Goal: Transaction & Acquisition: Purchase product/service

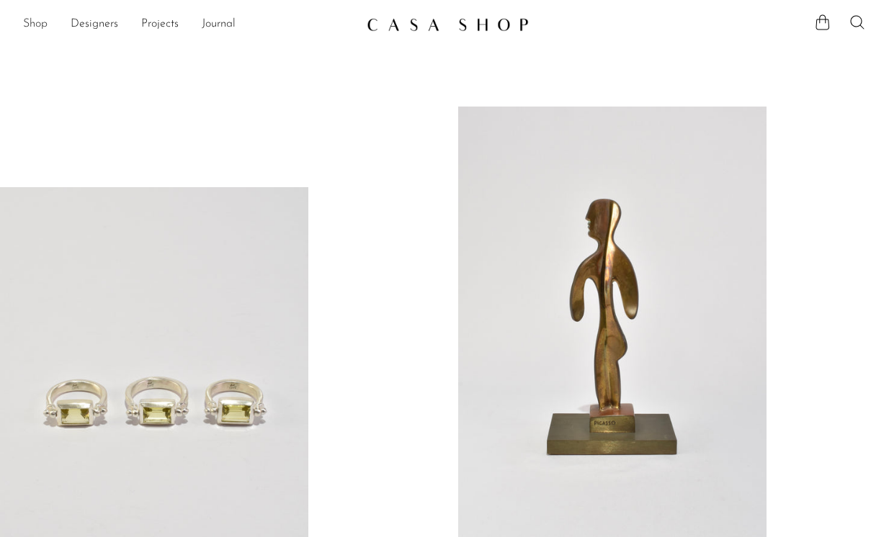
click at [39, 27] on link "Shop" at bounding box center [35, 24] width 24 height 19
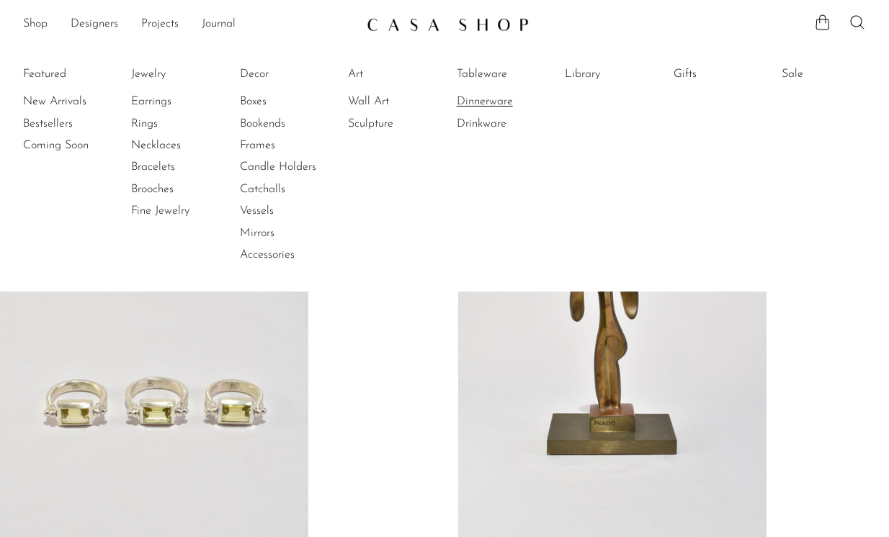
click at [484, 106] on link "Dinnerware" at bounding box center [511, 102] width 108 height 16
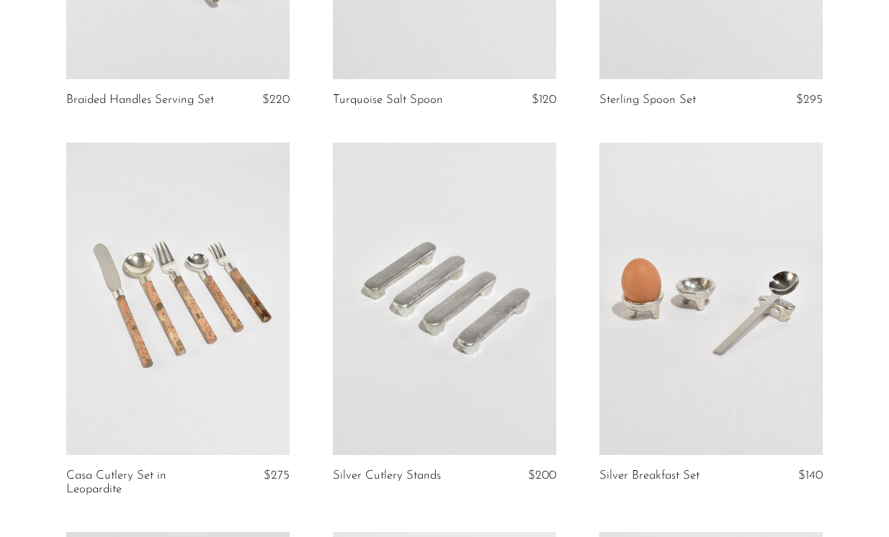
scroll to position [1910, 0]
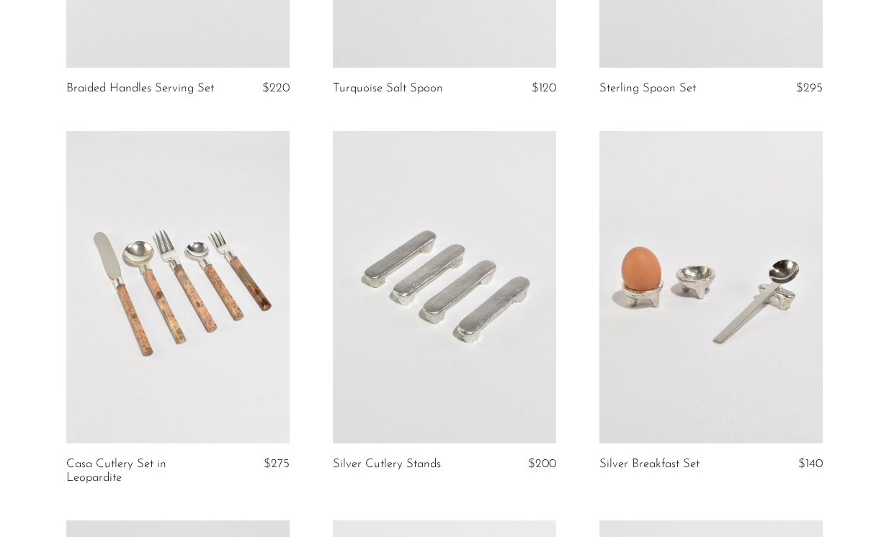
click at [231, 316] on link at bounding box center [177, 287] width 223 height 313
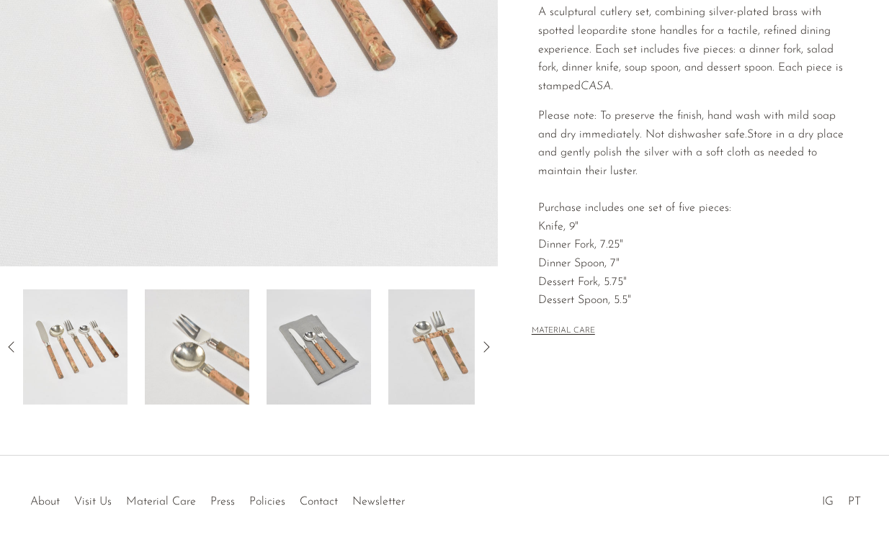
scroll to position [401, 0]
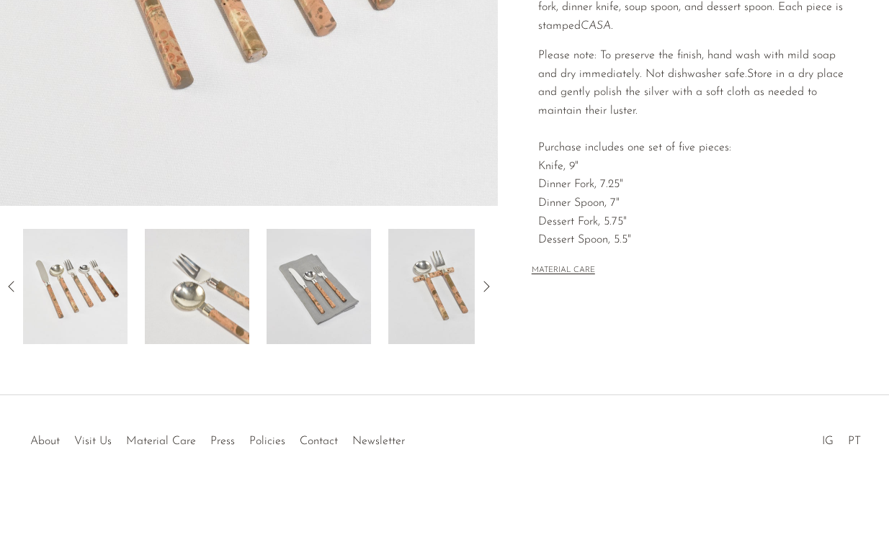
click at [205, 294] on img at bounding box center [197, 286] width 104 height 115
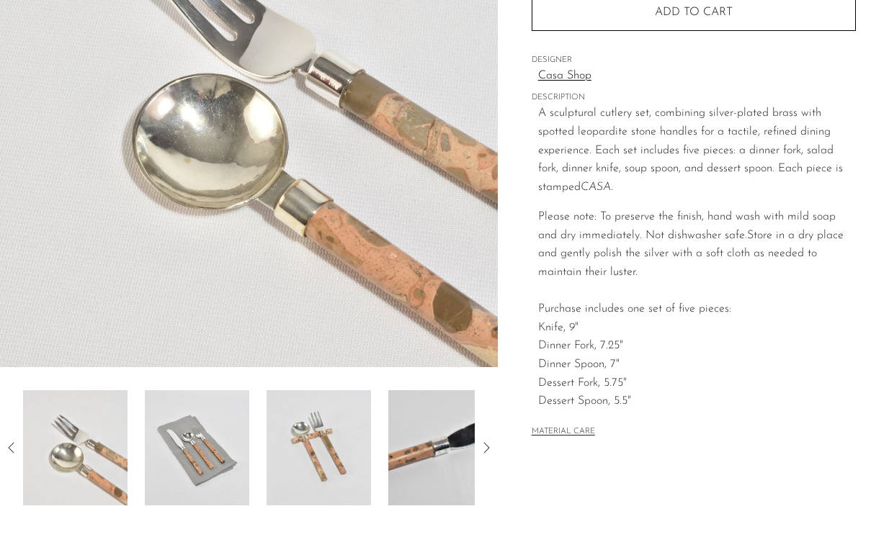
scroll to position [229, 0]
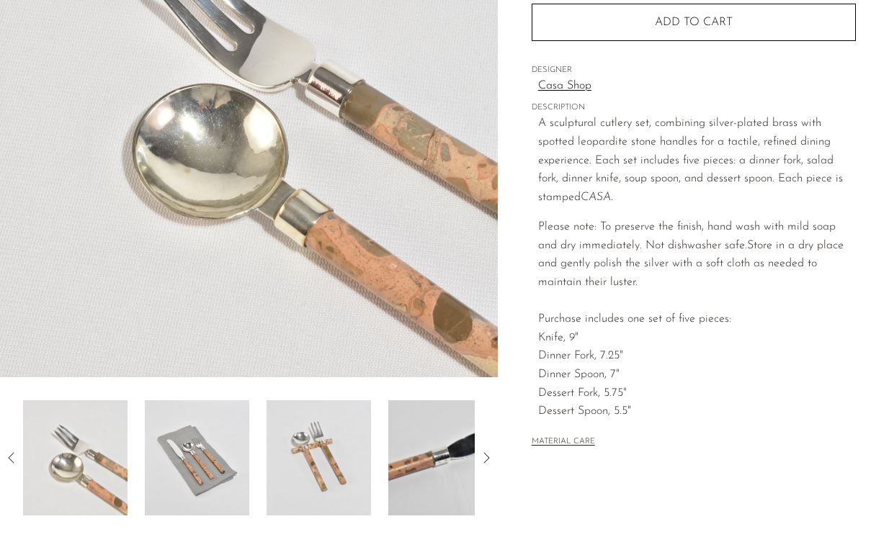
click at [196, 448] on img at bounding box center [197, 458] width 104 height 115
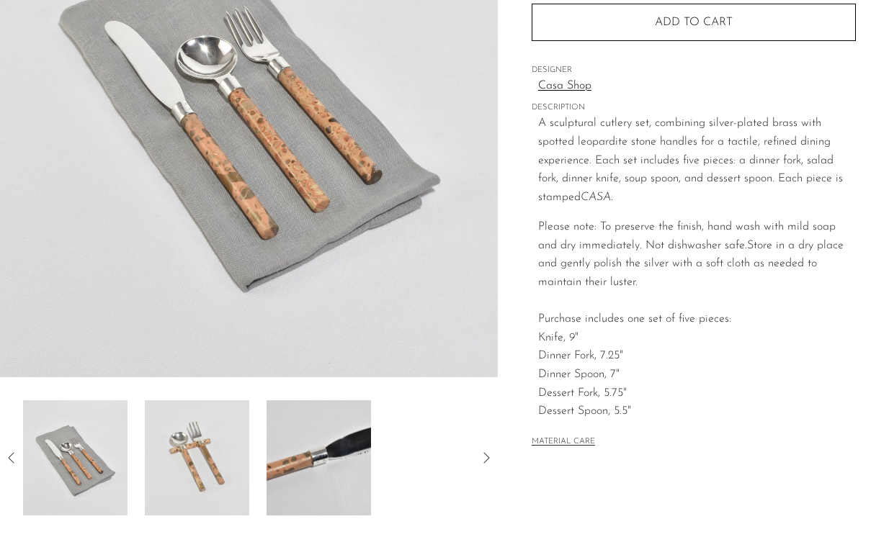
click at [211, 441] on img at bounding box center [197, 458] width 104 height 115
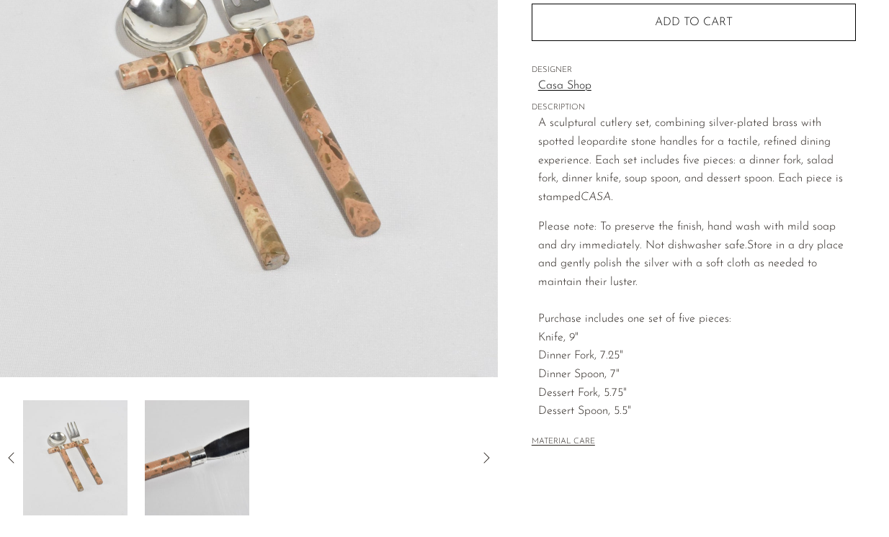
click at [213, 437] on img at bounding box center [197, 458] width 104 height 115
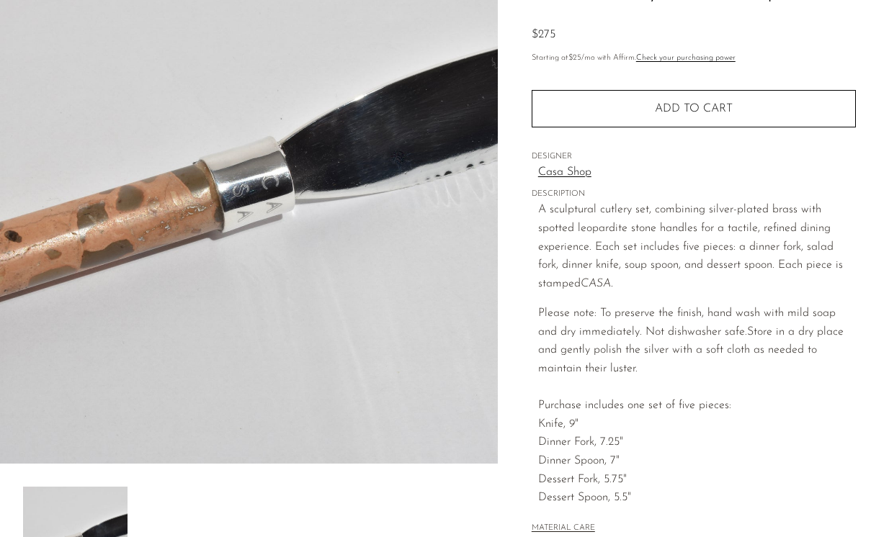
scroll to position [401, 0]
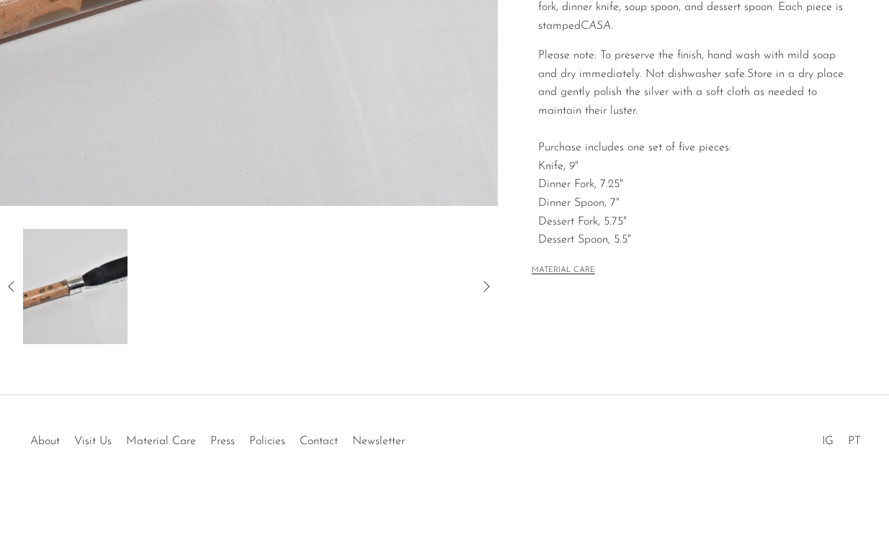
click at [9, 282] on icon at bounding box center [11, 286] width 17 height 17
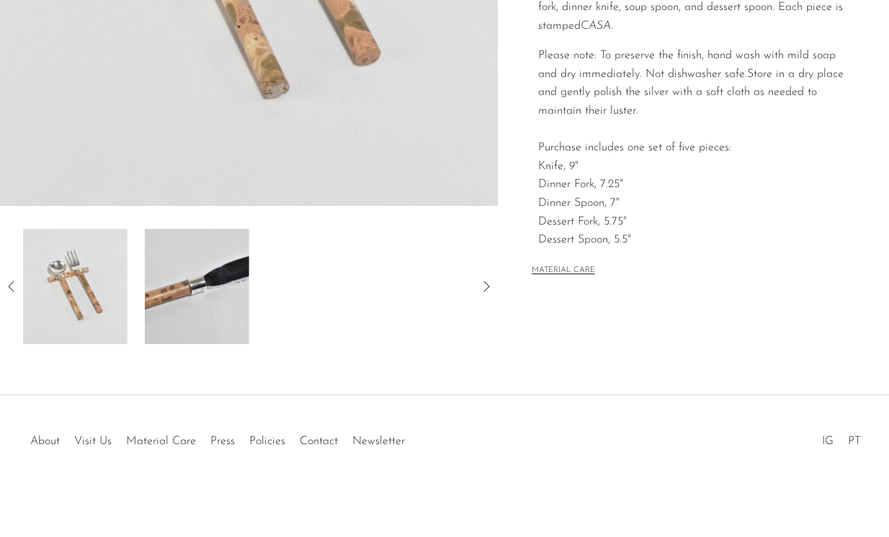
click at [115, 294] on img at bounding box center [75, 286] width 104 height 115
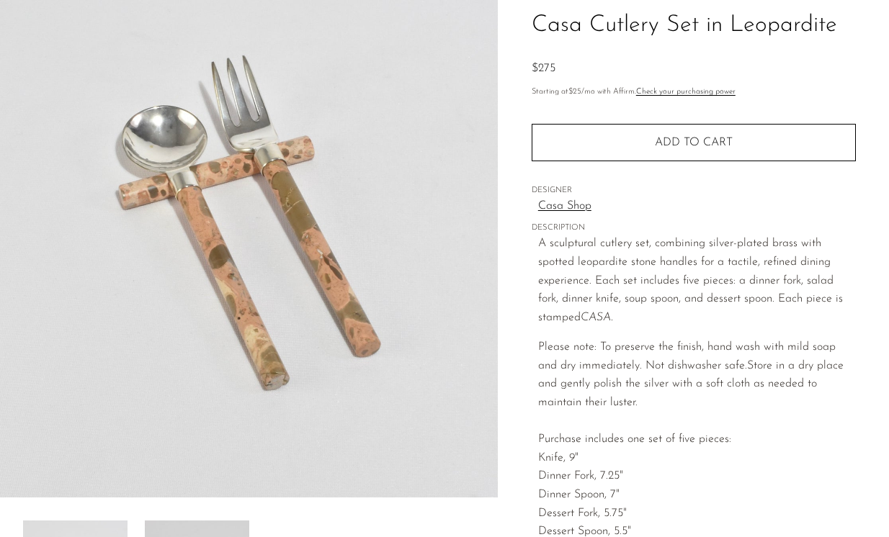
scroll to position [29, 0]
